Goal: Transaction & Acquisition: Book appointment/travel/reservation

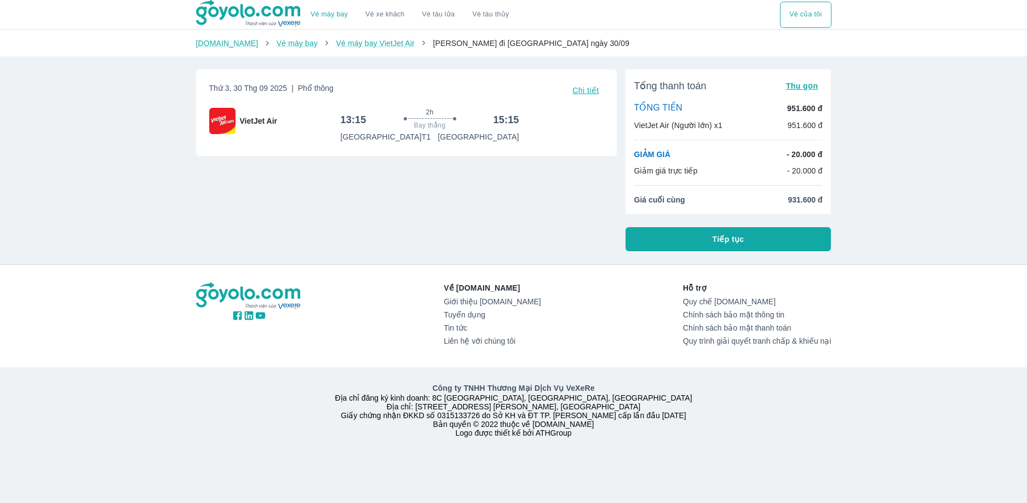
click at [873, 360] on div "Về [DOMAIN_NAME] Giới thiệu [DOMAIN_NAME] Tuyển dụng Tin tức Liên hệ với chúng …" at bounding box center [513, 359] width 1027 height 188
click at [848, 360] on div "Về [DOMAIN_NAME] Giới thiệu [DOMAIN_NAME] Tuyển dụng Tin tức Liên hệ với chúng …" at bounding box center [513, 359] width 1027 height 188
click at [695, 233] on button "Tiếp tục" at bounding box center [729, 239] width 206 height 24
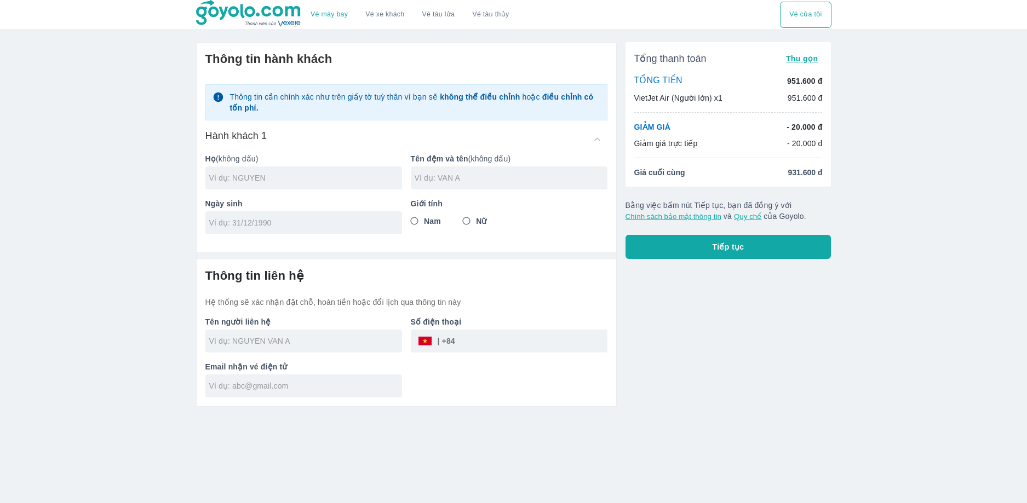
click at [930, 285] on div "Vé máy bay Vé xe khách Vé tàu lửa Vé tàu thủy Vé của tôi Thông tin hành khách T…" at bounding box center [513, 251] width 1027 height 503
click at [995, 377] on div "Vé máy bay Vé xe khách Vé tàu lửa Vé tàu thủy Vé của tôi Thông tin hành khách T…" at bounding box center [513, 251] width 1027 height 503
